Goal: Use online tool/utility: Utilize a website feature to perform a specific function

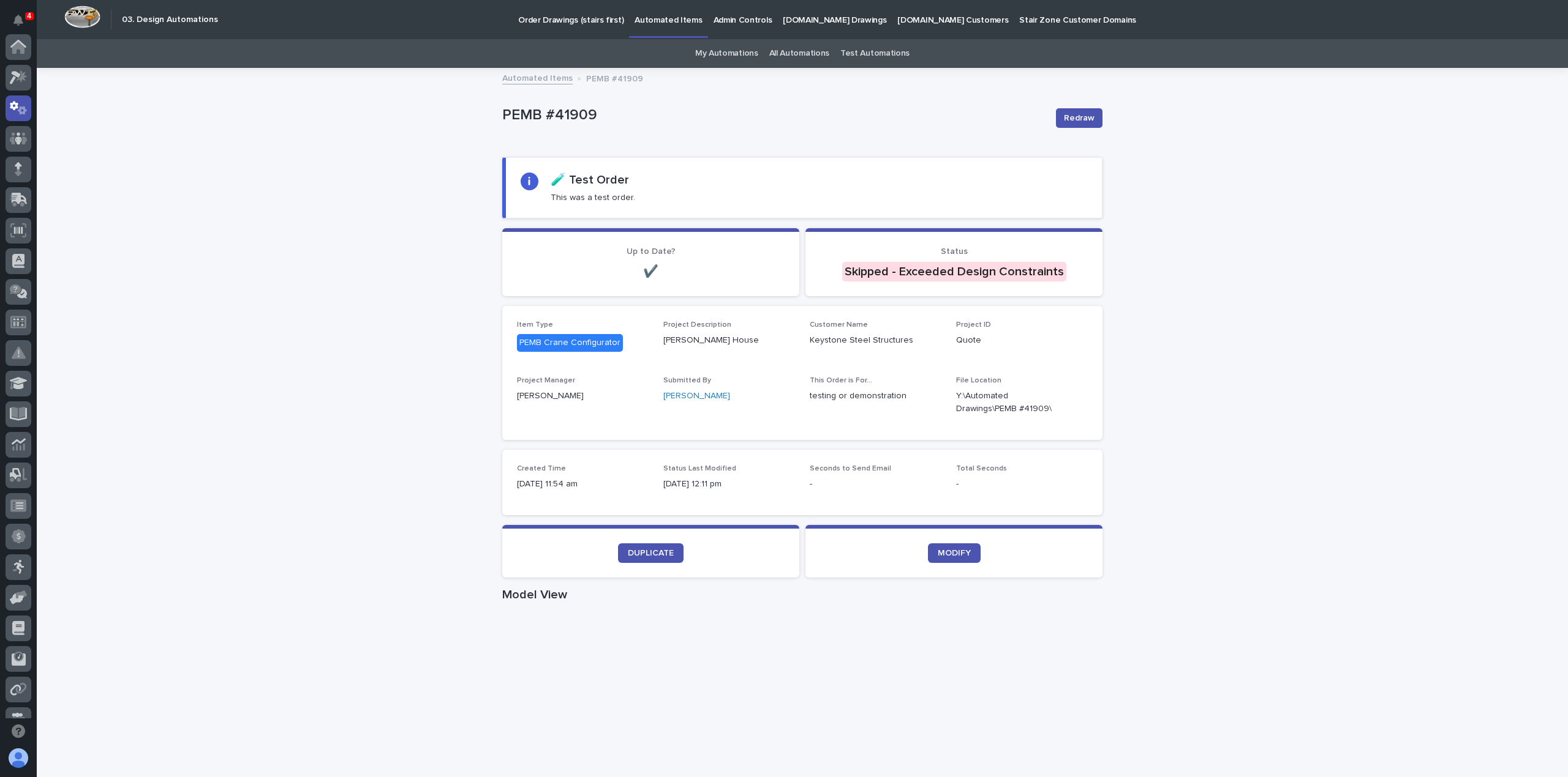
scroll to position [61, 0]
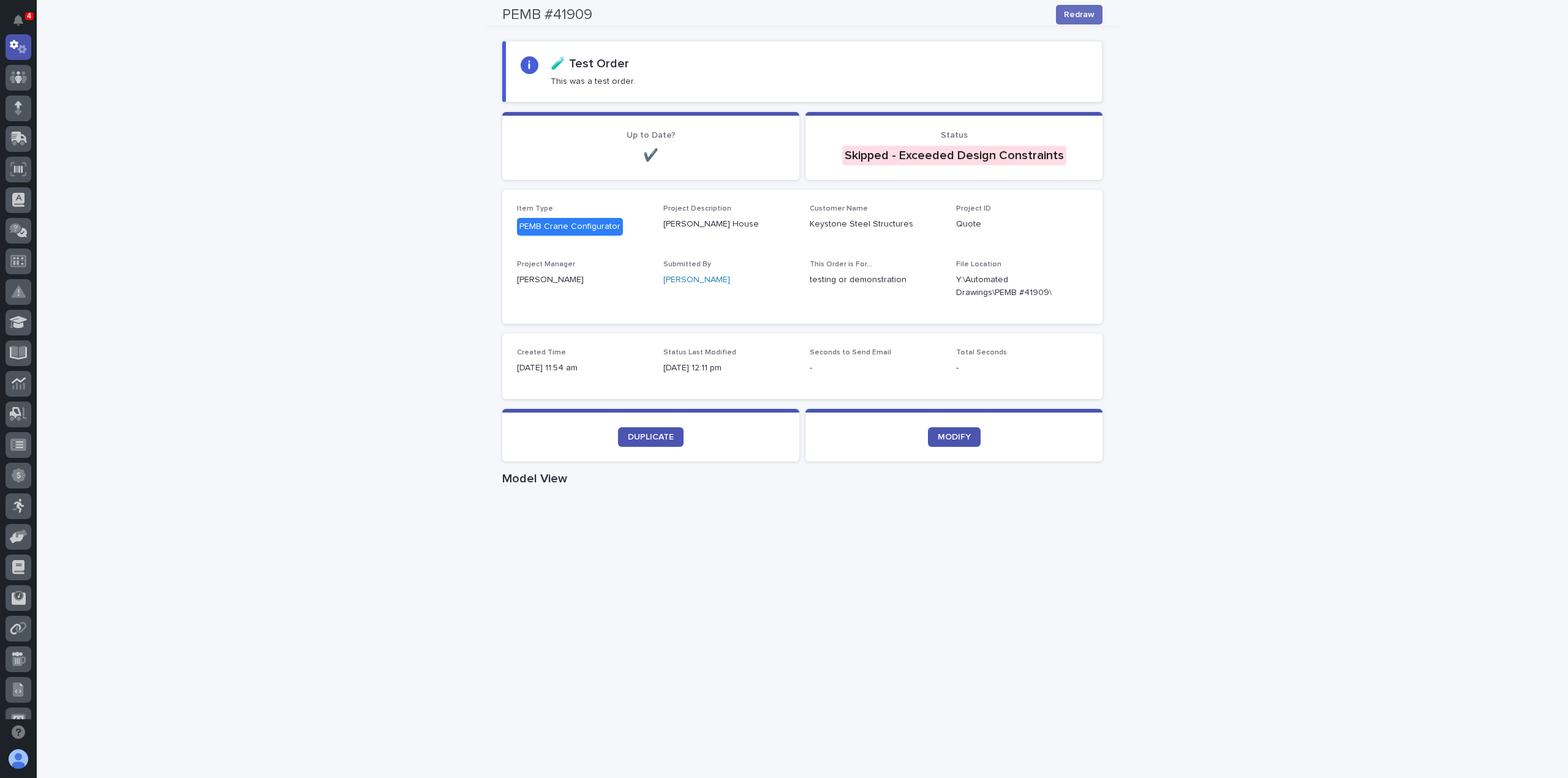
scroll to position [61, 0]
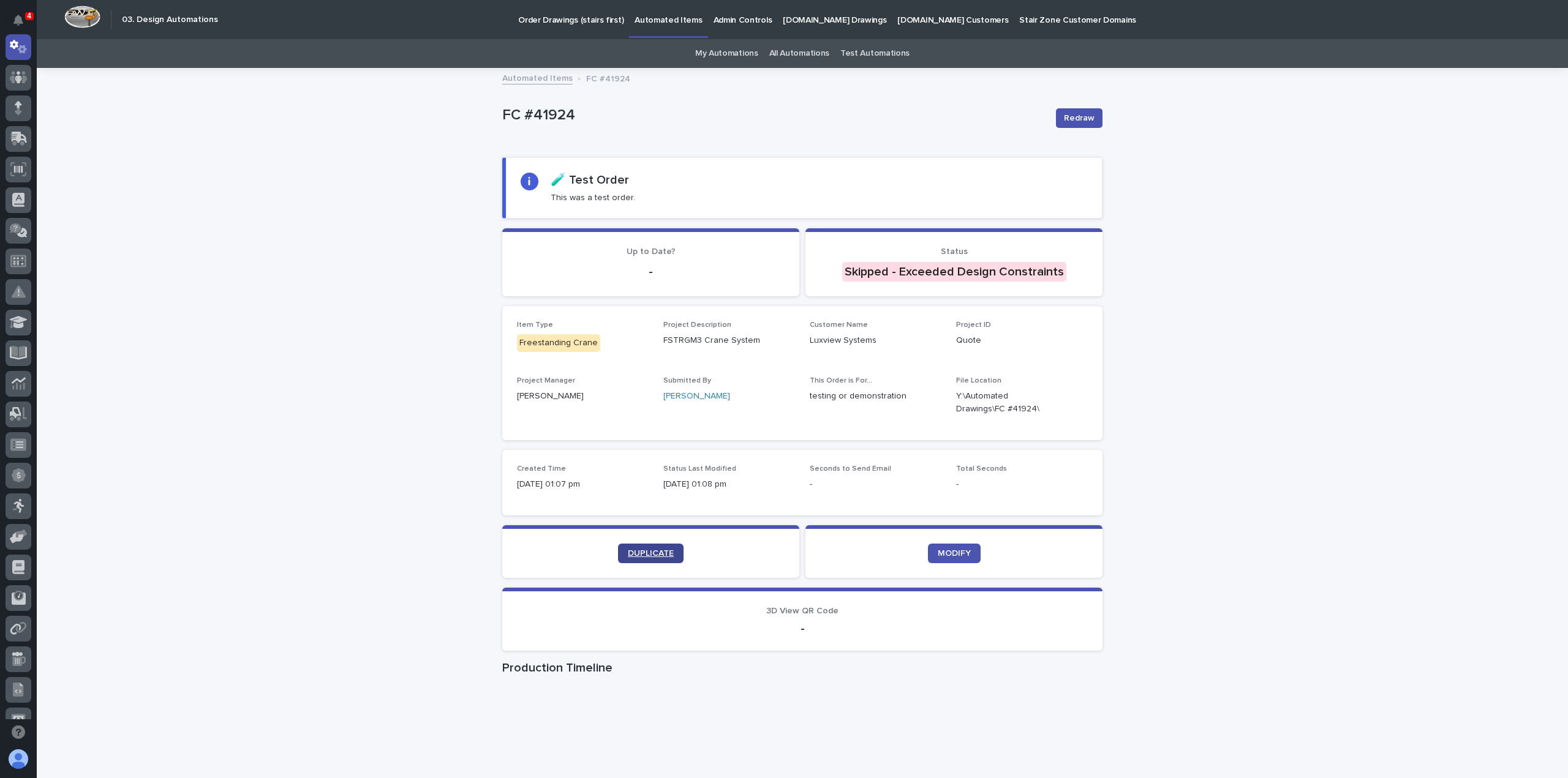
click at [661, 553] on span "DUPLICATE" at bounding box center [651, 553] width 46 height 8
click at [643, 557] on link "DUPLICATE" at bounding box center [651, 553] width 66 height 20
click at [1068, 117] on span "Redraw" at bounding box center [1079, 117] width 31 height 12
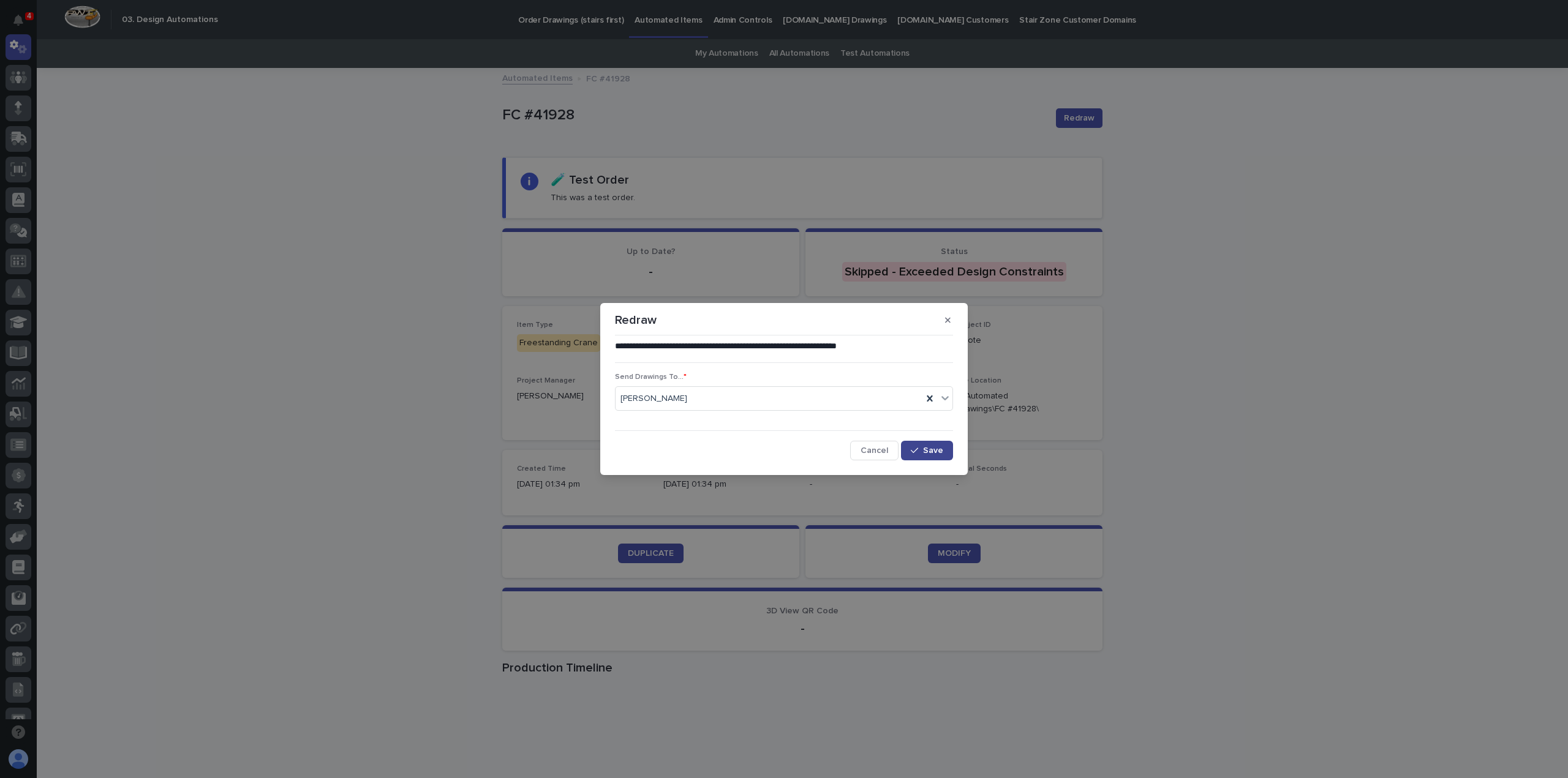
click at [926, 445] on button "Save" at bounding box center [926, 450] width 52 height 20
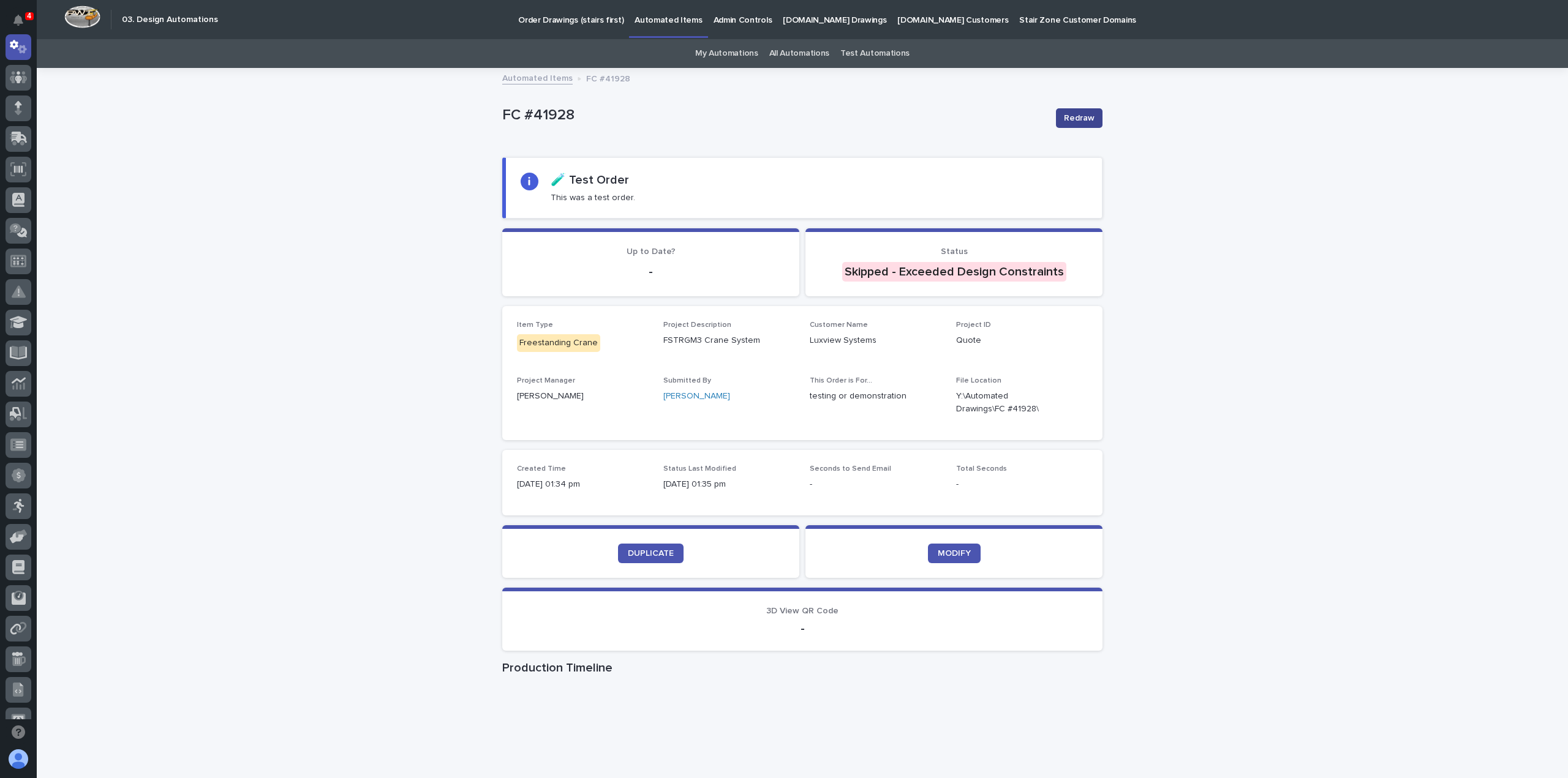
click at [1077, 115] on span "Redraw" at bounding box center [1079, 117] width 31 height 12
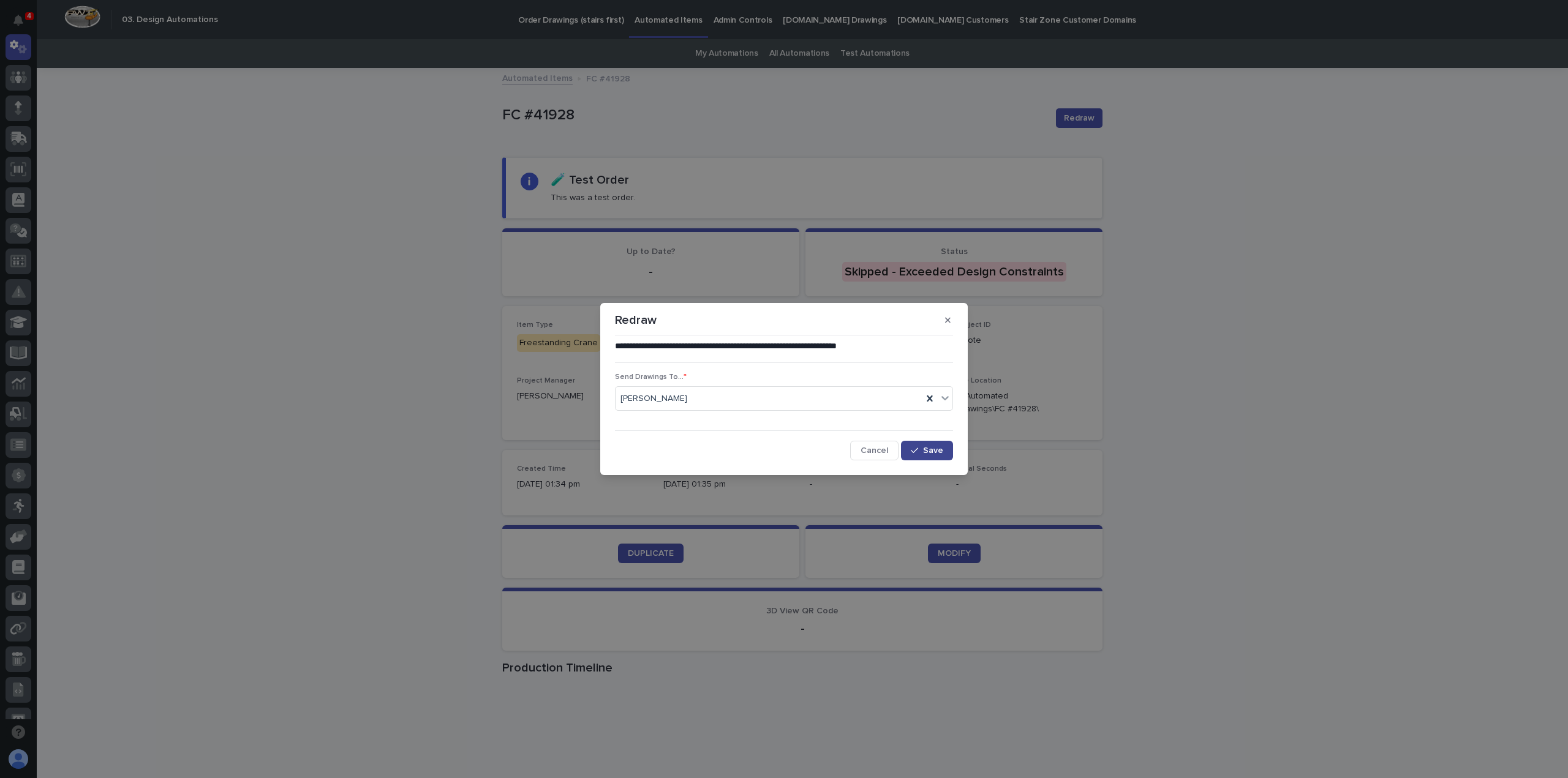
click at [927, 451] on span "Save" at bounding box center [933, 450] width 21 height 8
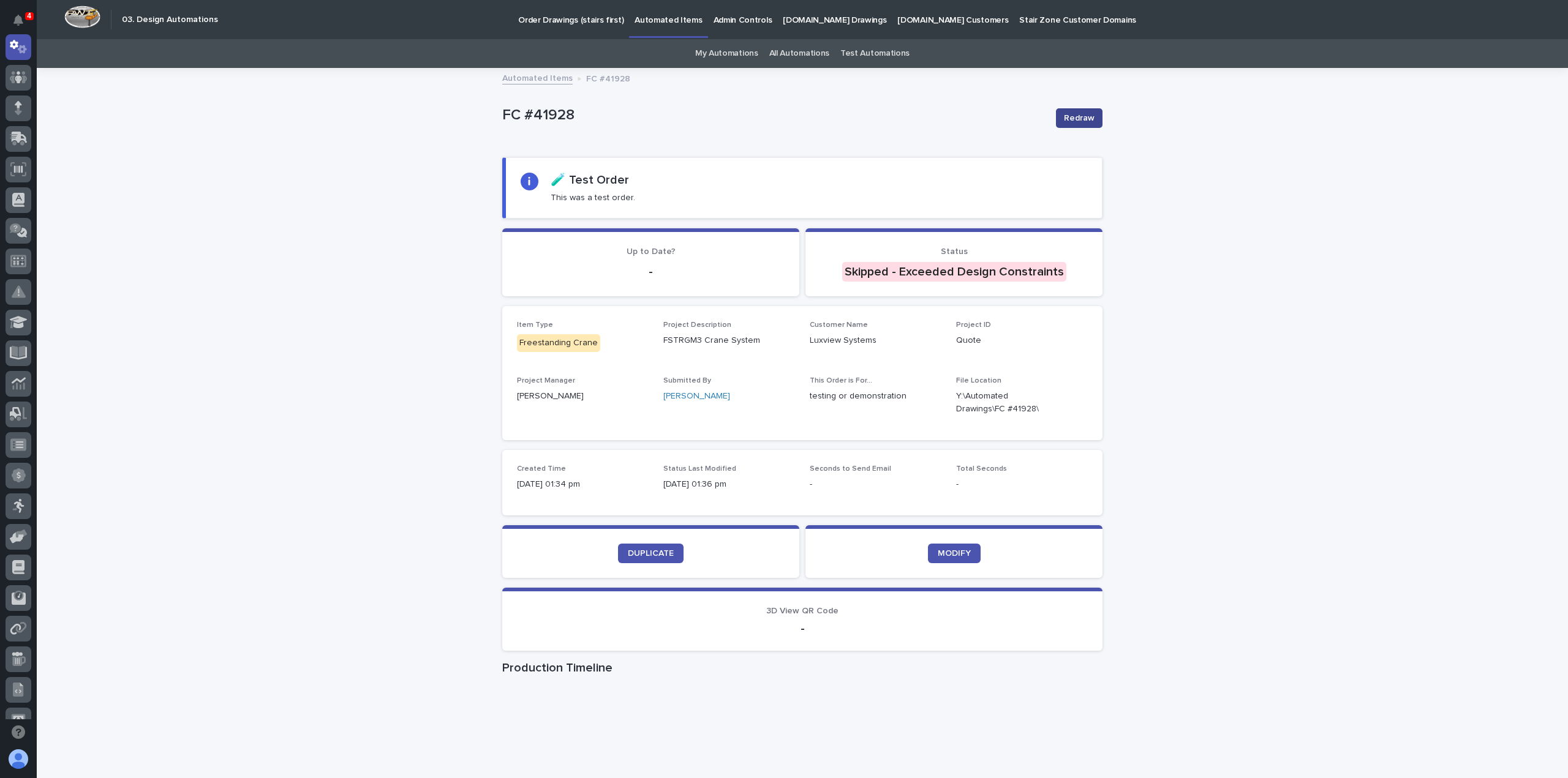
click at [1083, 115] on span "Redraw" at bounding box center [1079, 117] width 31 height 12
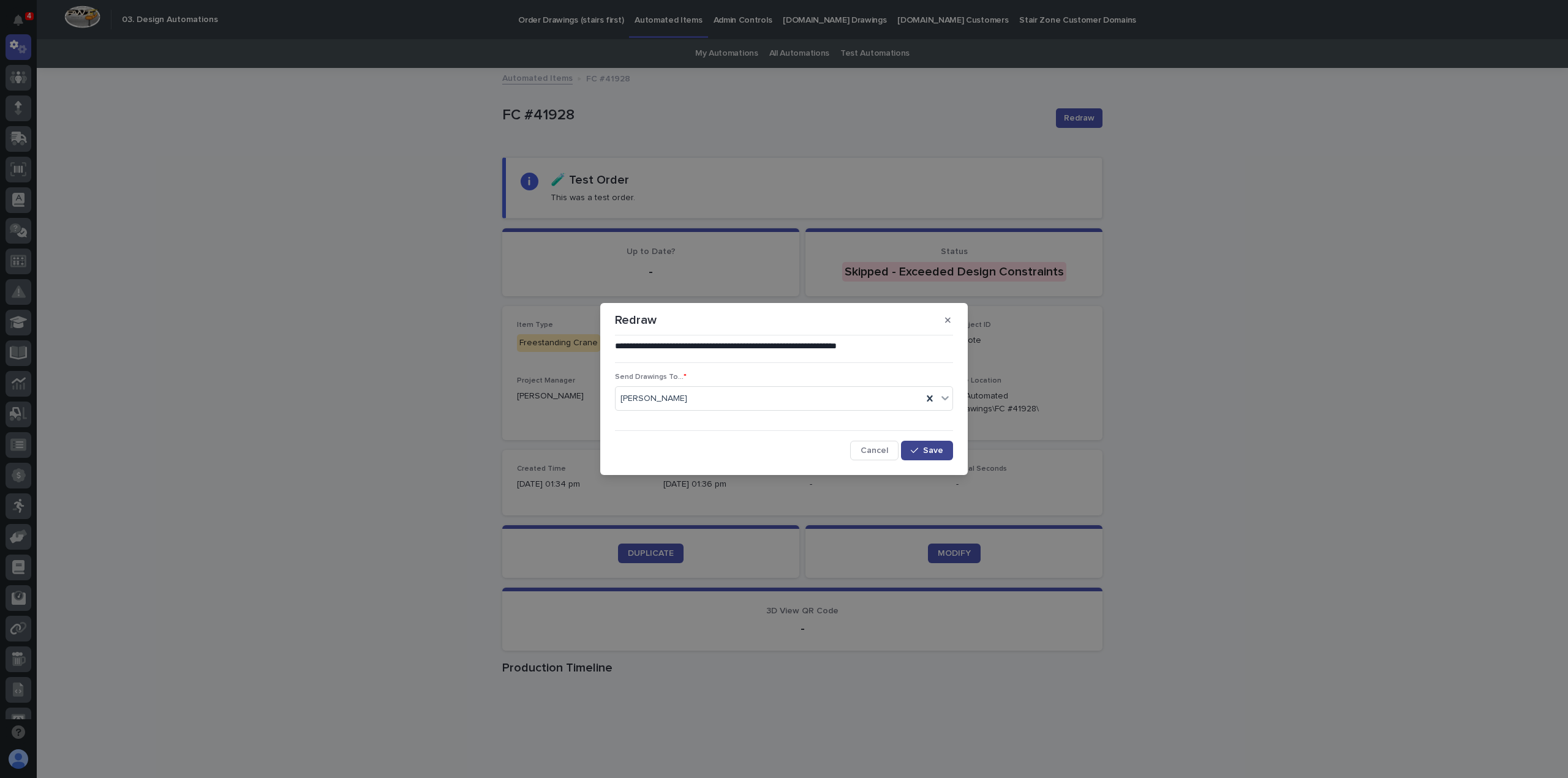
click at [931, 449] on span "Save" at bounding box center [933, 450] width 21 height 8
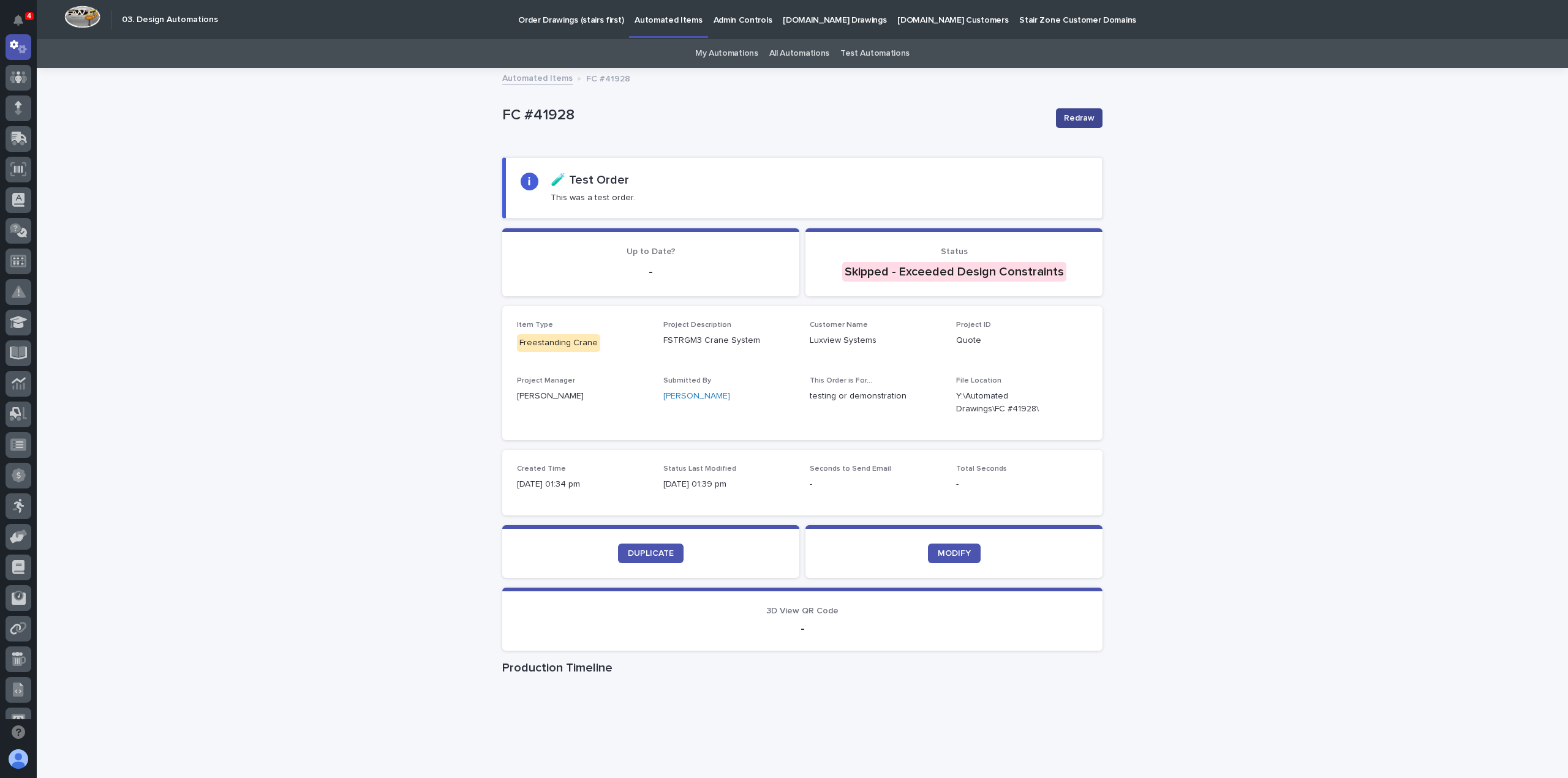
click at [1077, 117] on span "Redraw" at bounding box center [1079, 117] width 31 height 12
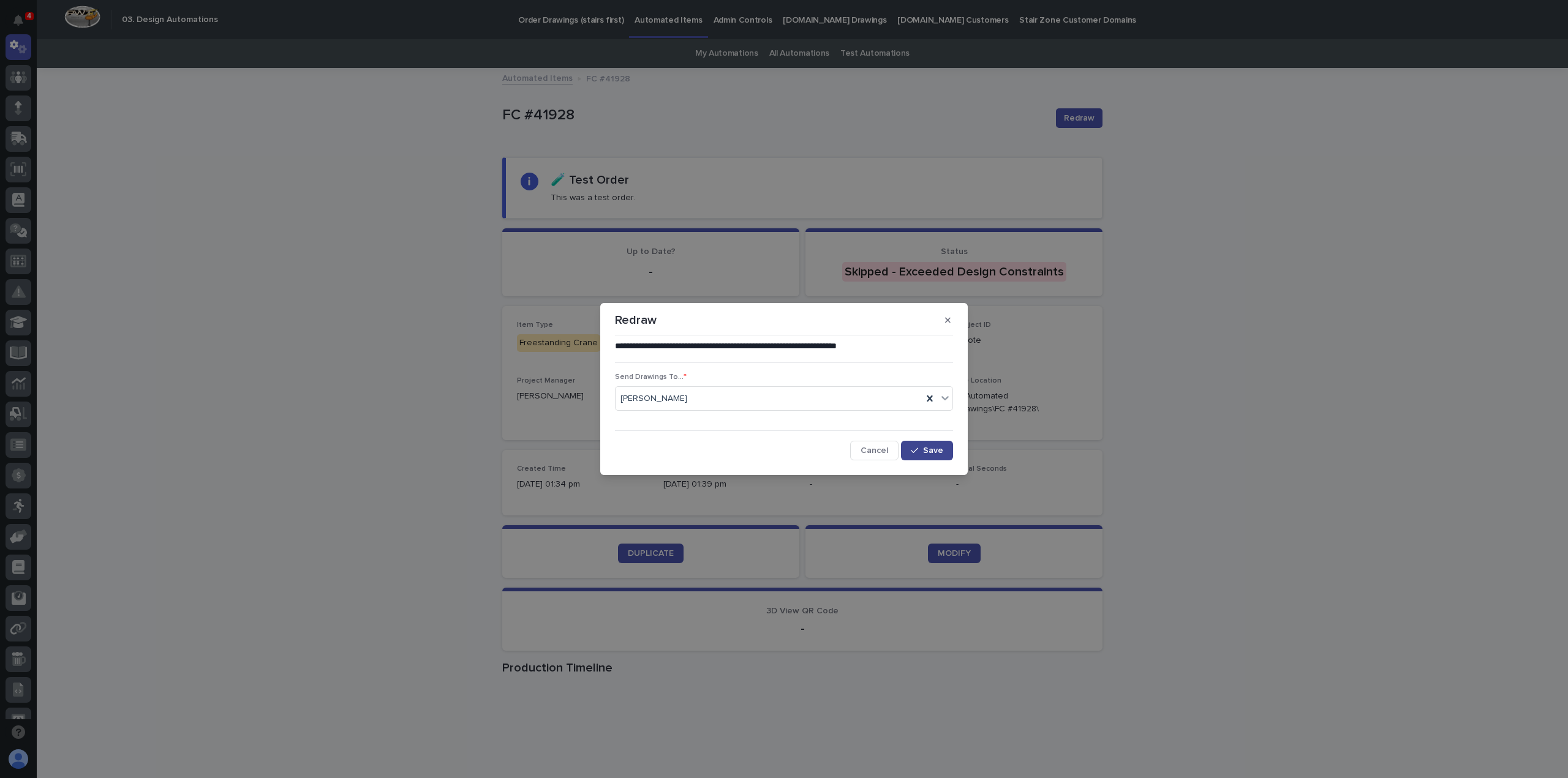
click at [936, 447] on span "Save" at bounding box center [933, 450] width 21 height 8
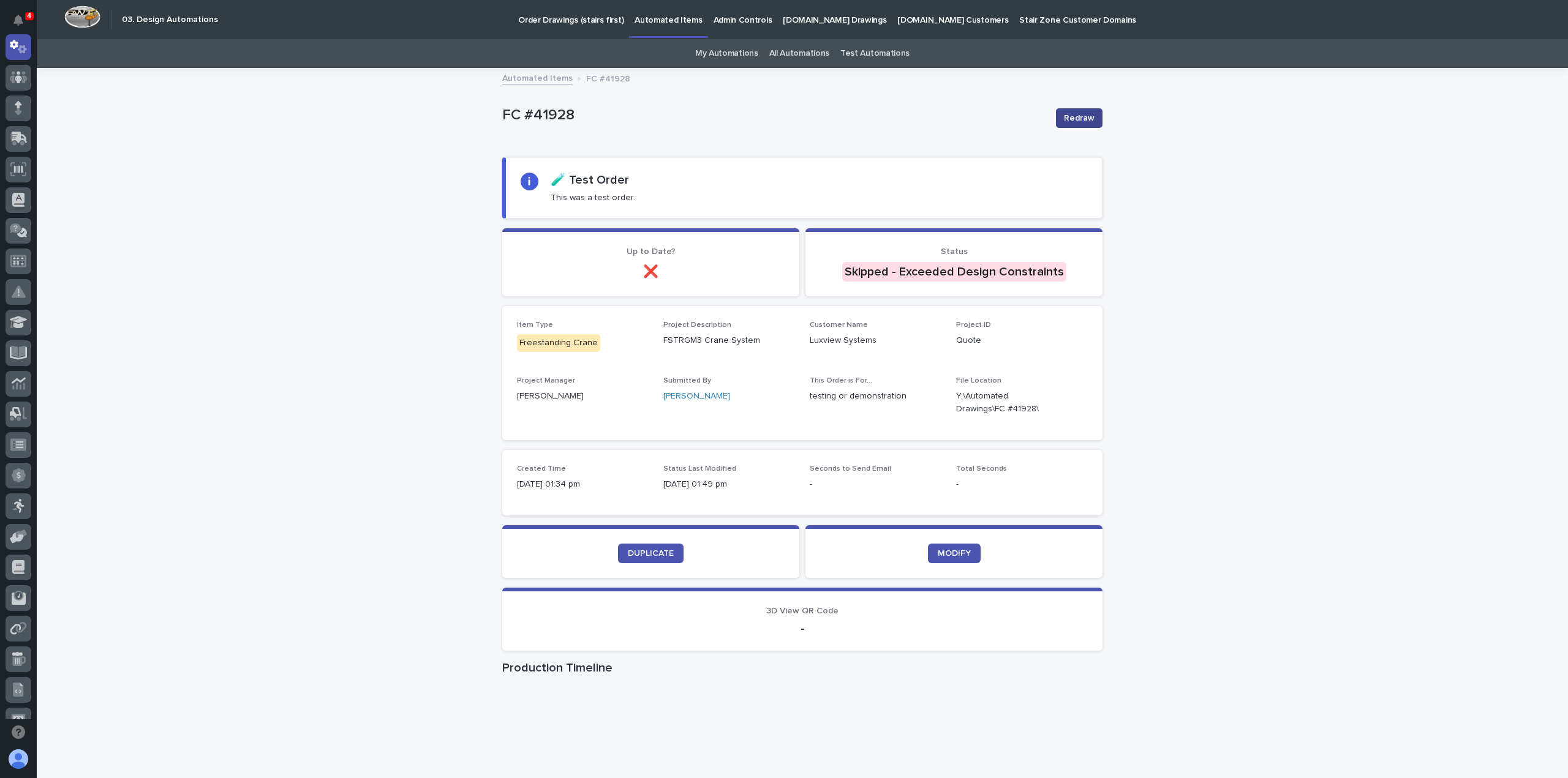
click at [1055, 113] on button "Redraw" at bounding box center [1079, 117] width 47 height 20
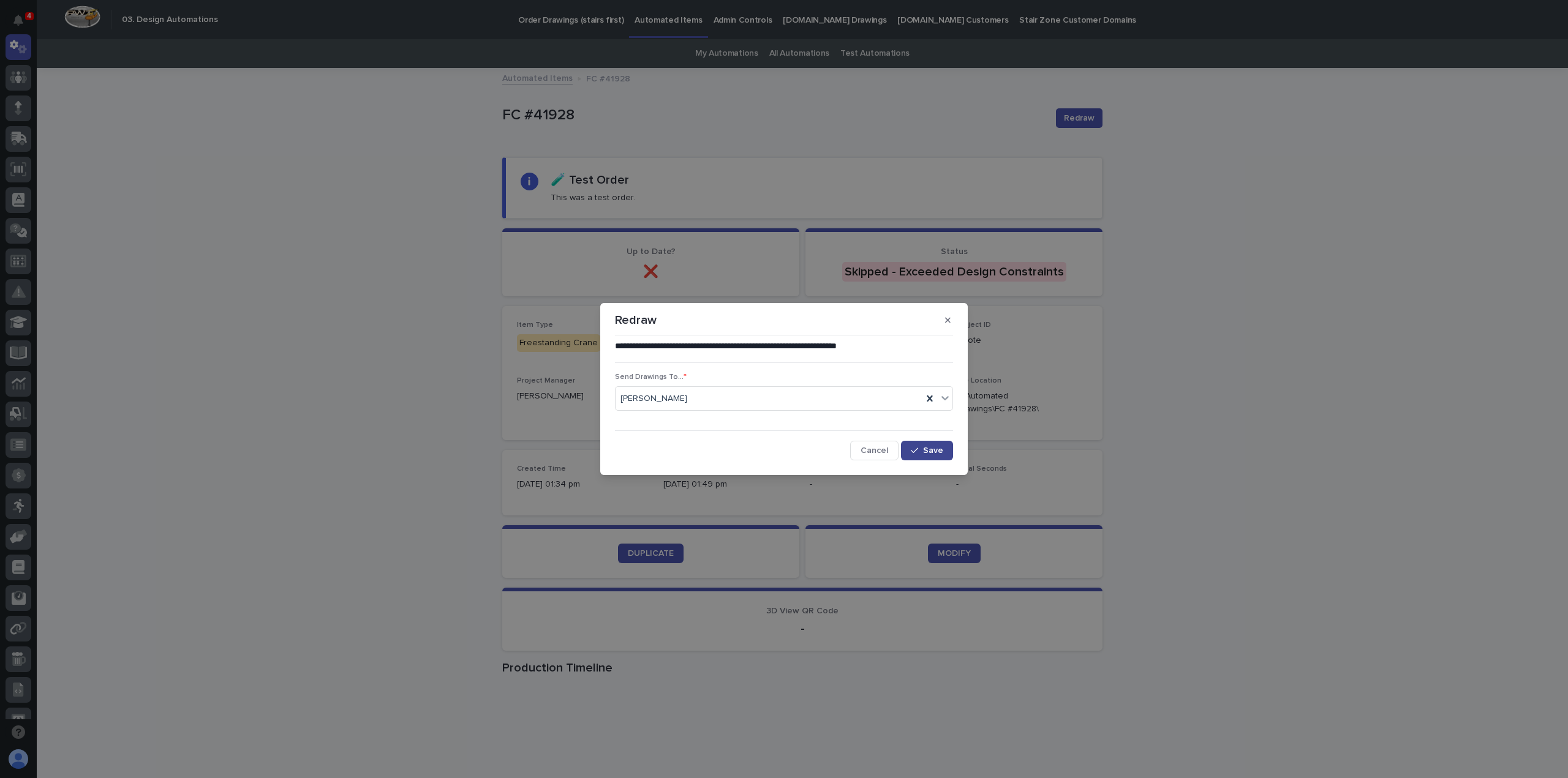
click at [928, 447] on span "Save" at bounding box center [933, 450] width 21 height 8
